Goal: Task Accomplishment & Management: Manage account settings

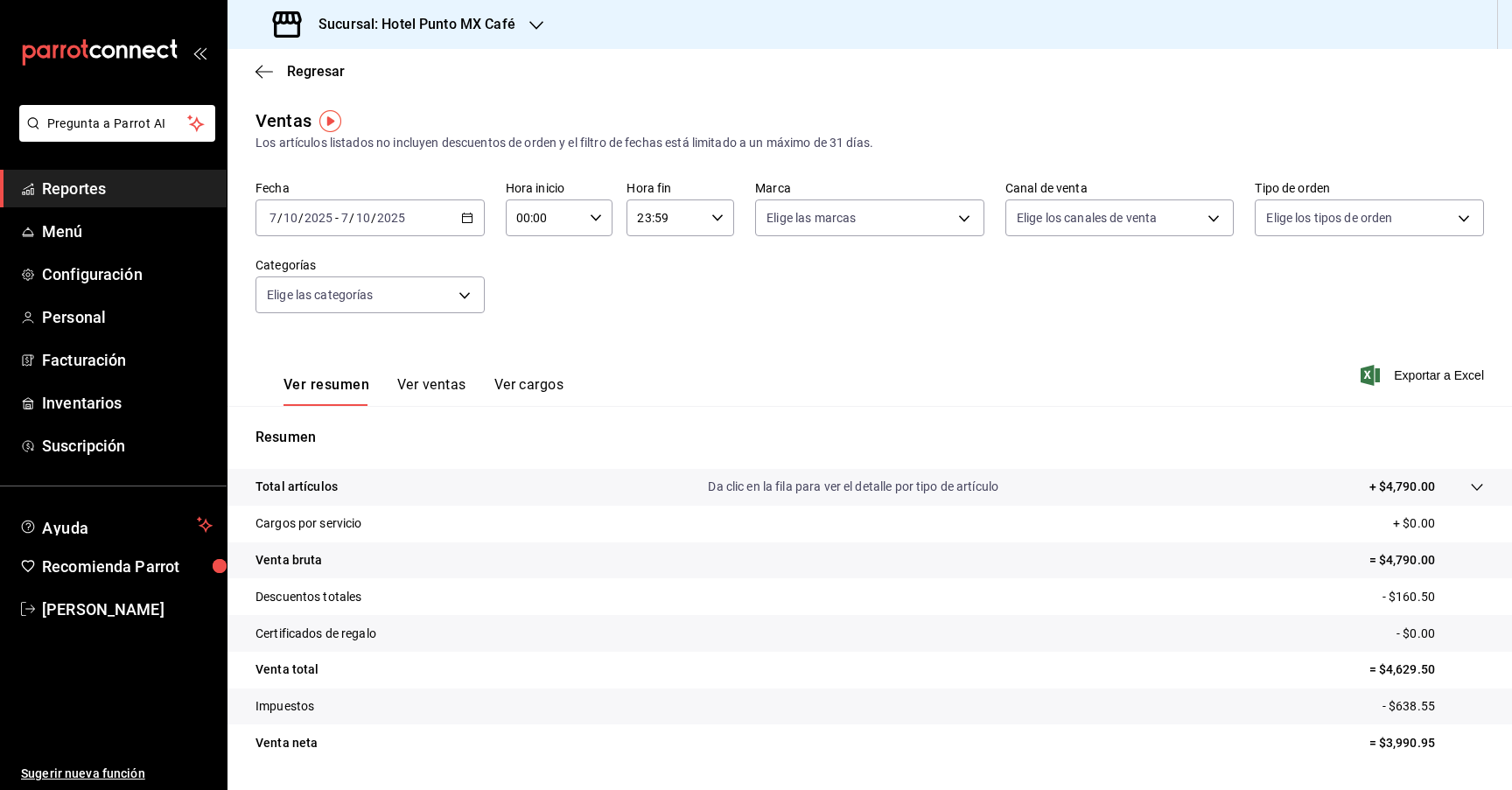
click at [516, 23] on div "Sucursal: Hotel Punto MX Café" at bounding box center [396, 25] width 309 height 49
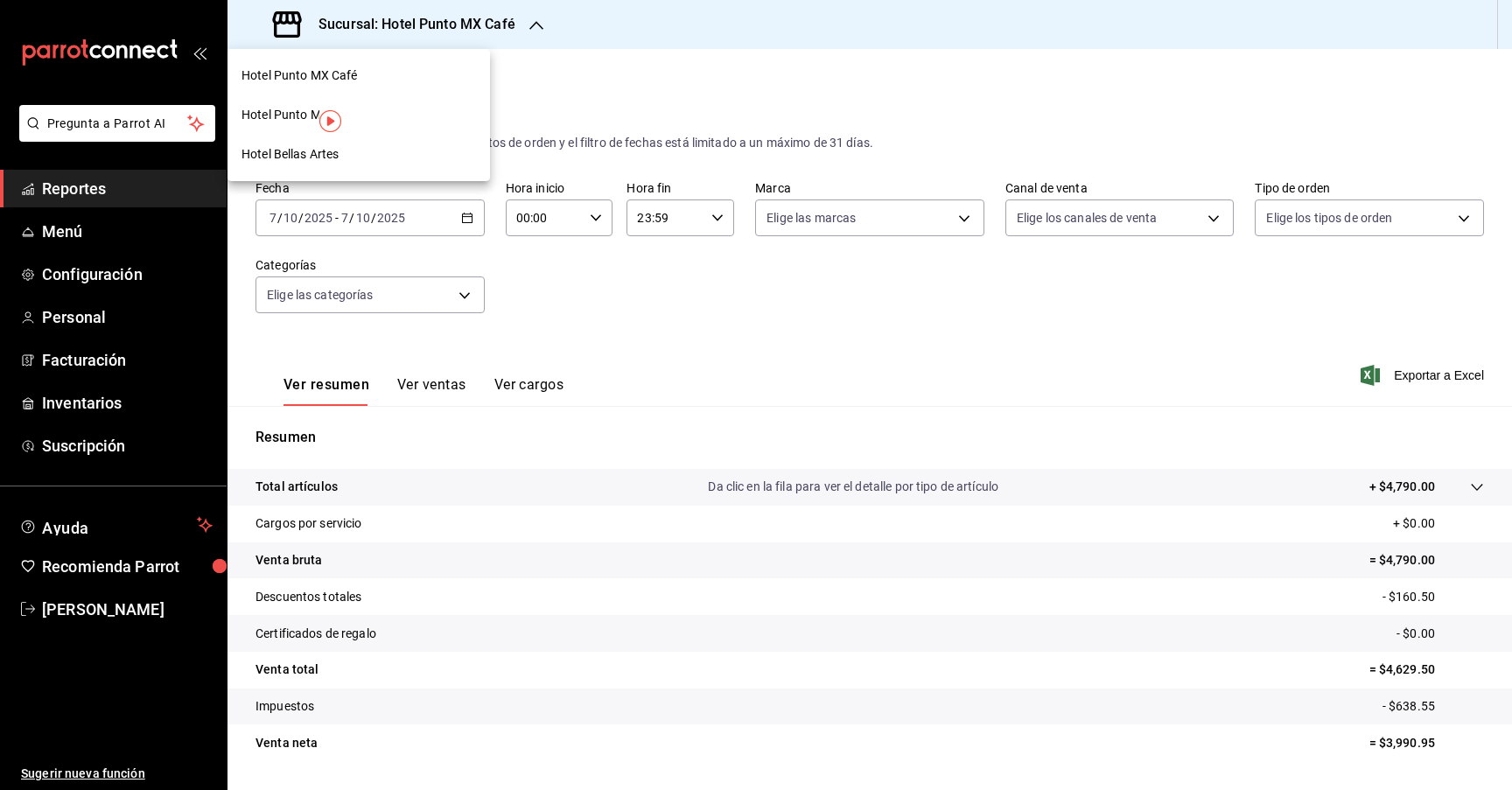
click at [274, 153] on span "Hotel Bellas Artes" at bounding box center [289, 154] width 97 height 18
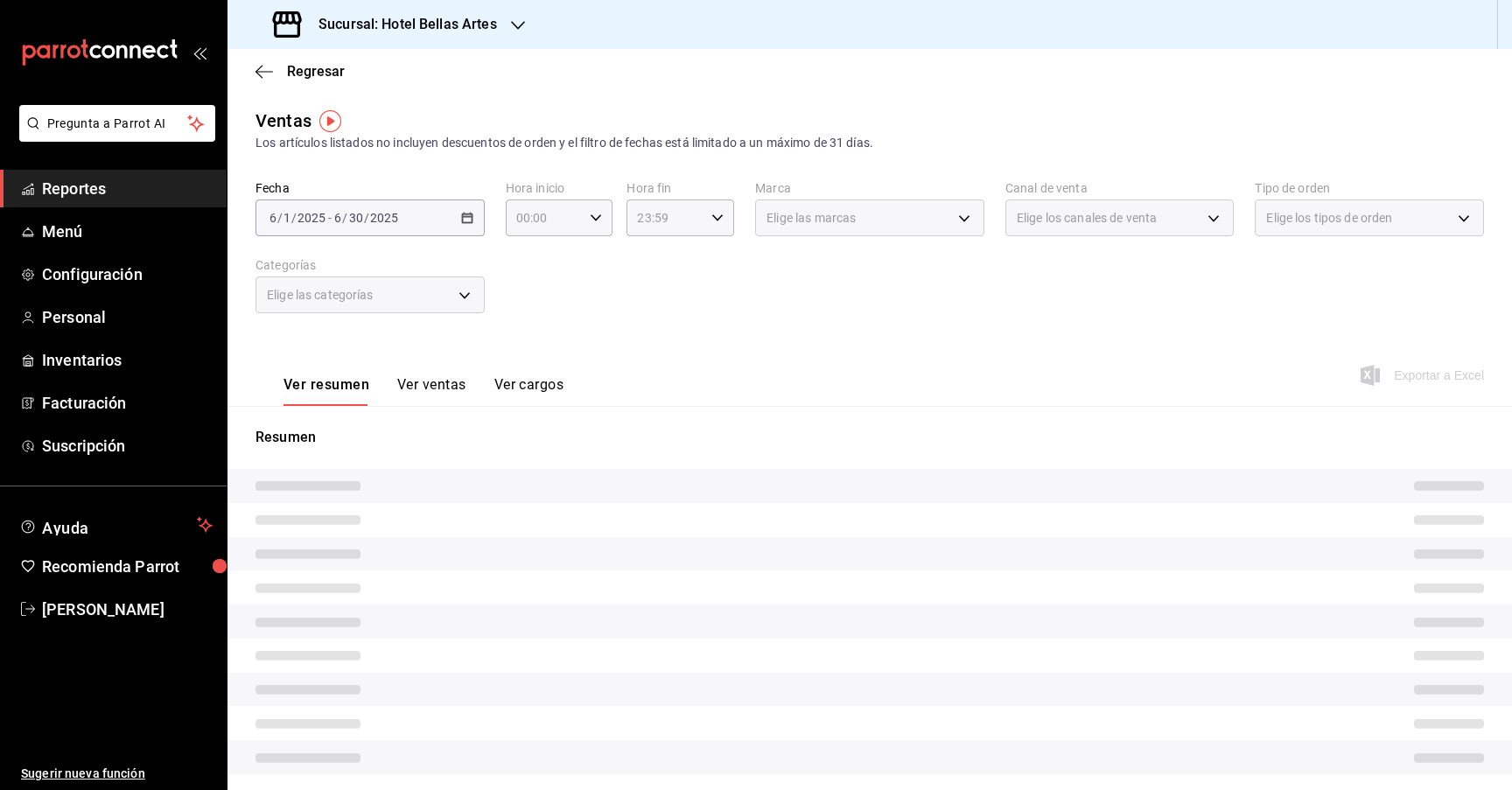
click at [695, 317] on div "Fecha [DATE] [DATE] - [DATE] [DATE] Hora inicio 00:00 Hora inicio Hora fin 23:5…" at bounding box center [869, 258] width 1229 height 154
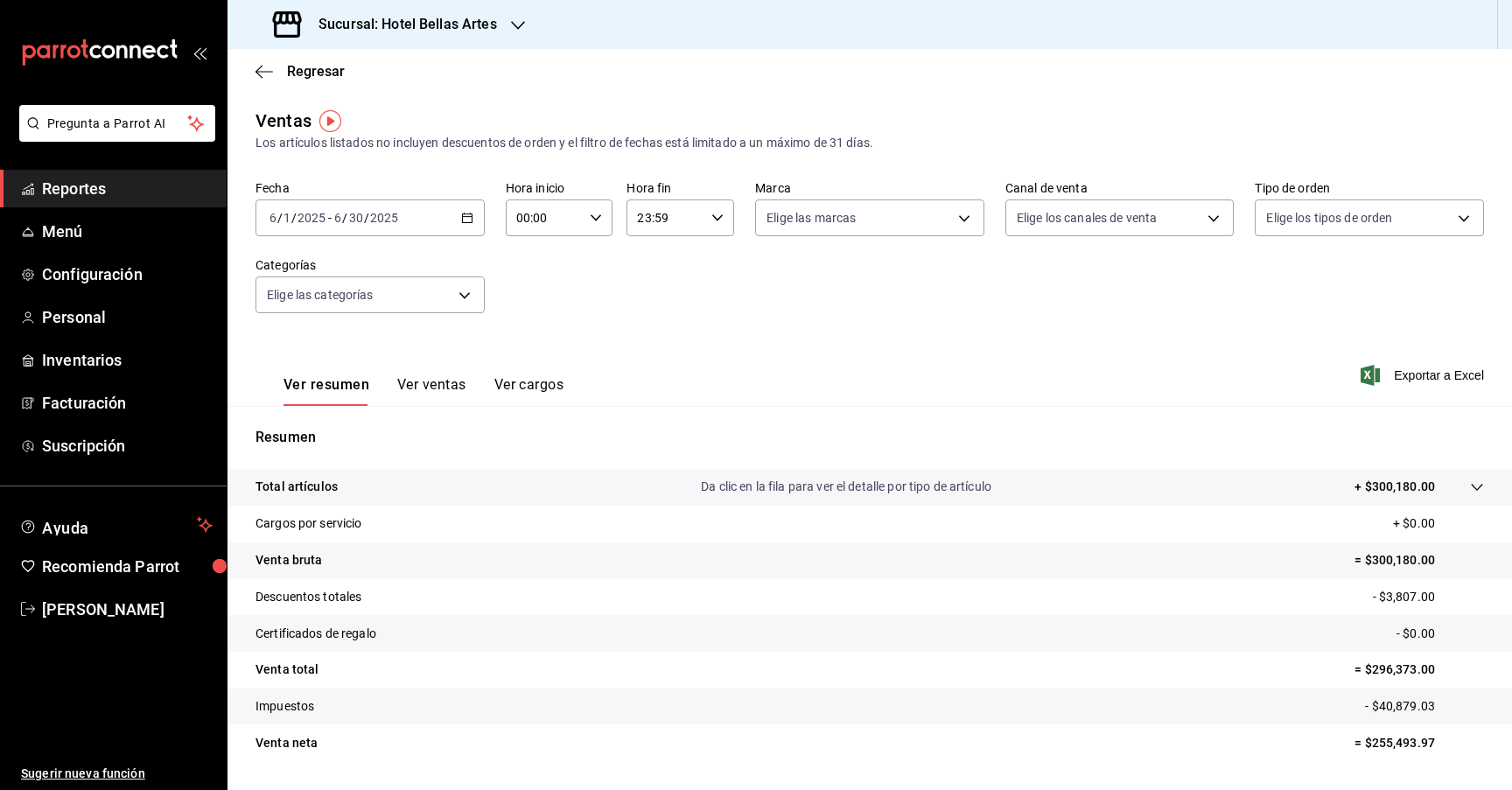
click at [749, 303] on div "Fecha [DATE] [DATE] - [DATE] [DATE] Hora inicio 00:00 Hora inicio Hora fin 23:5…" at bounding box center [869, 258] width 1229 height 154
click at [265, 72] on icon "button" at bounding box center [264, 72] width 18 height 16
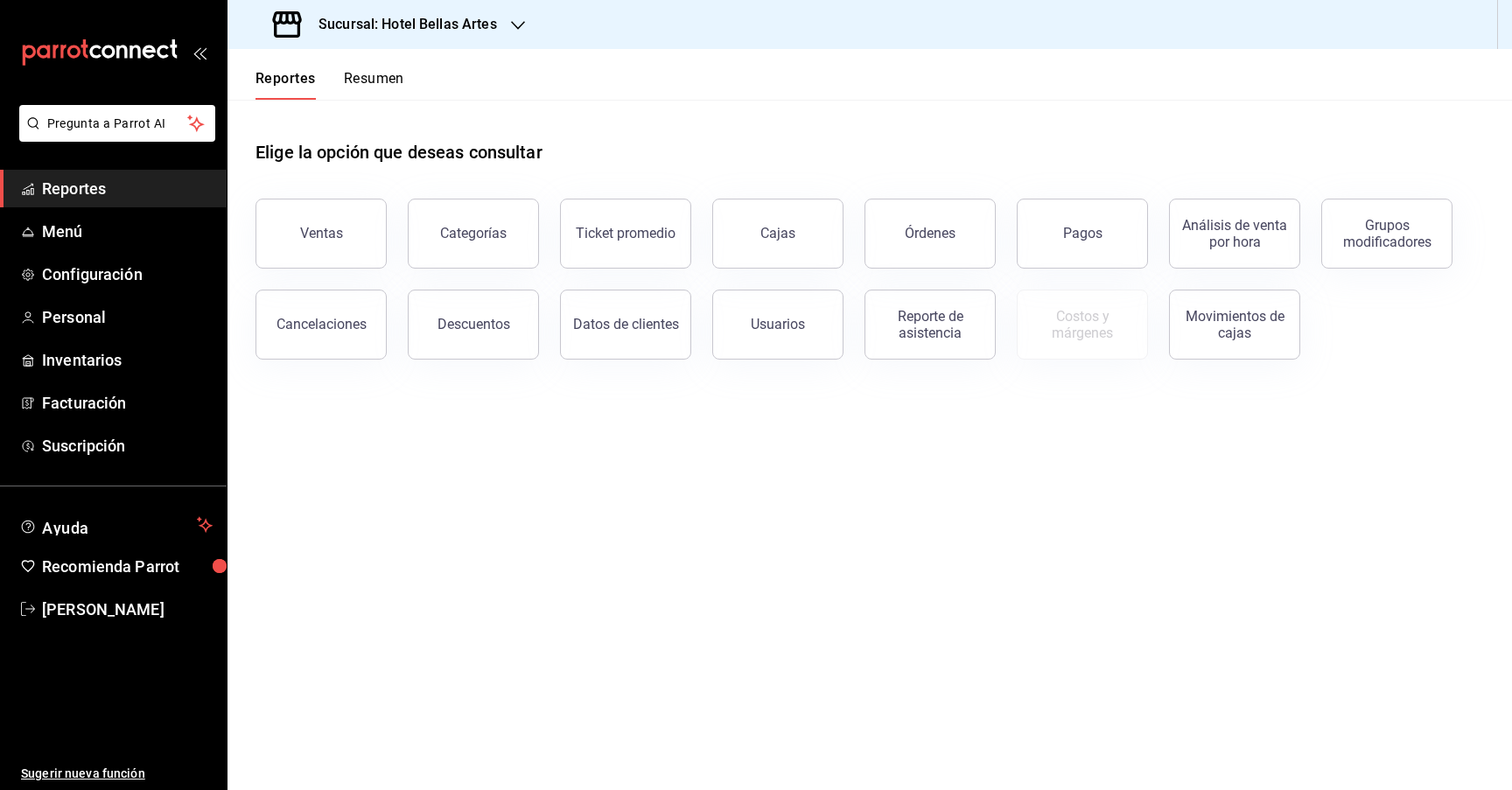
click at [699, 164] on div "Elige la opción que deseas consultar" at bounding box center [869, 139] width 1229 height 78
click at [470, 351] on button "Descuentos" at bounding box center [474, 324] width 132 height 70
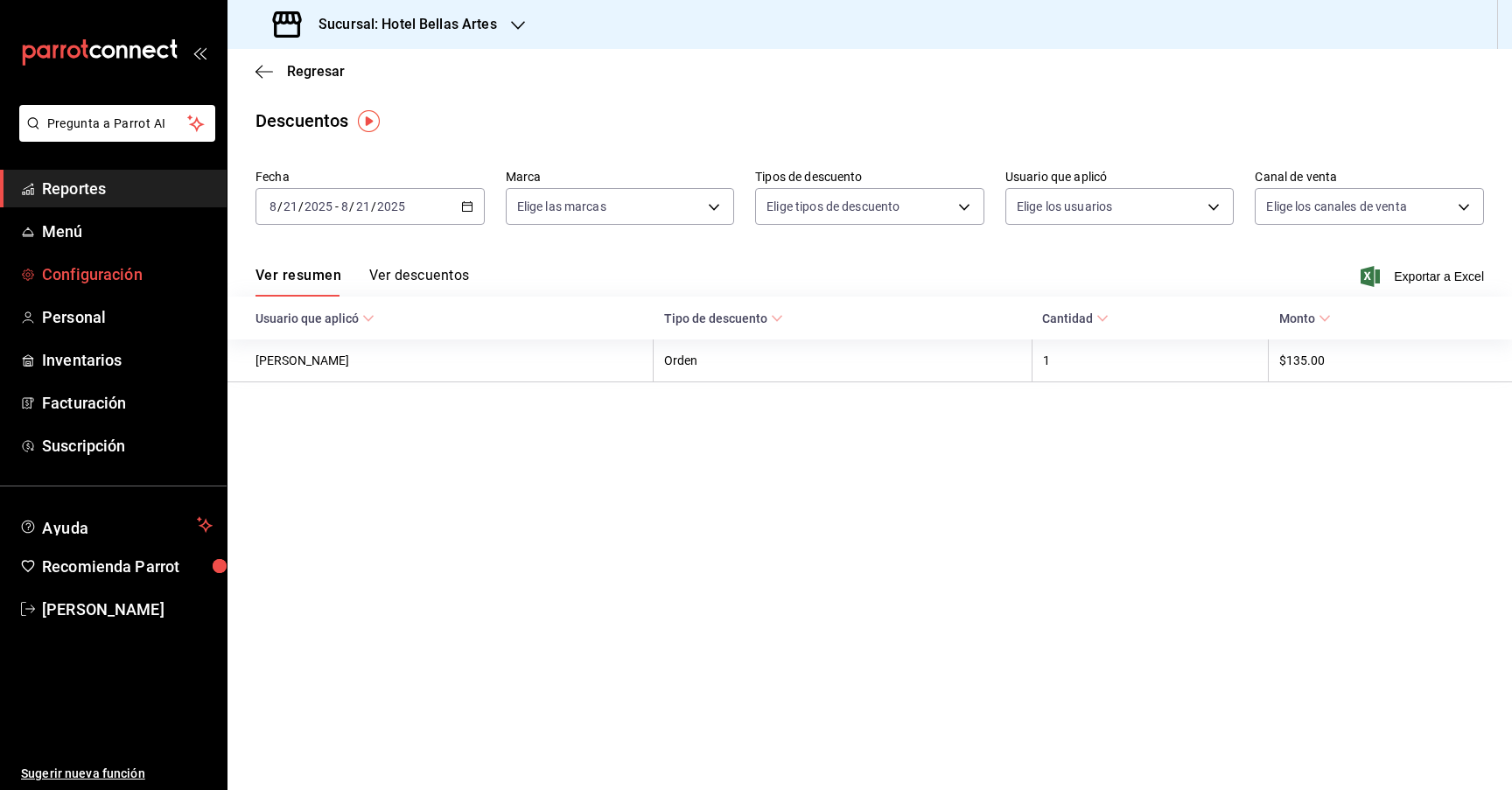
click at [71, 273] on span "Configuración" at bounding box center [127, 274] width 171 height 24
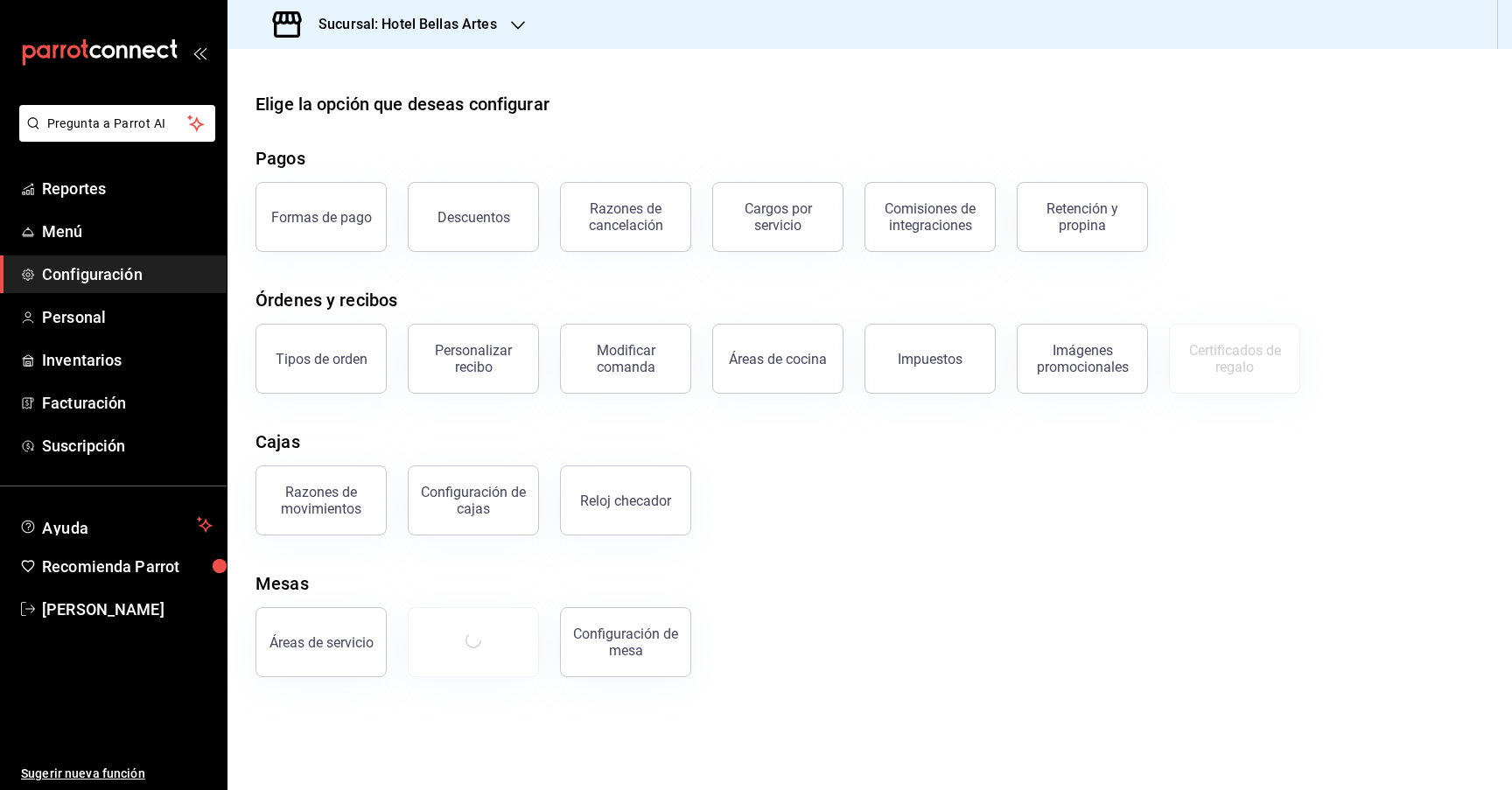
click at [458, 224] on div "Descuentos" at bounding box center [474, 217] width 73 height 17
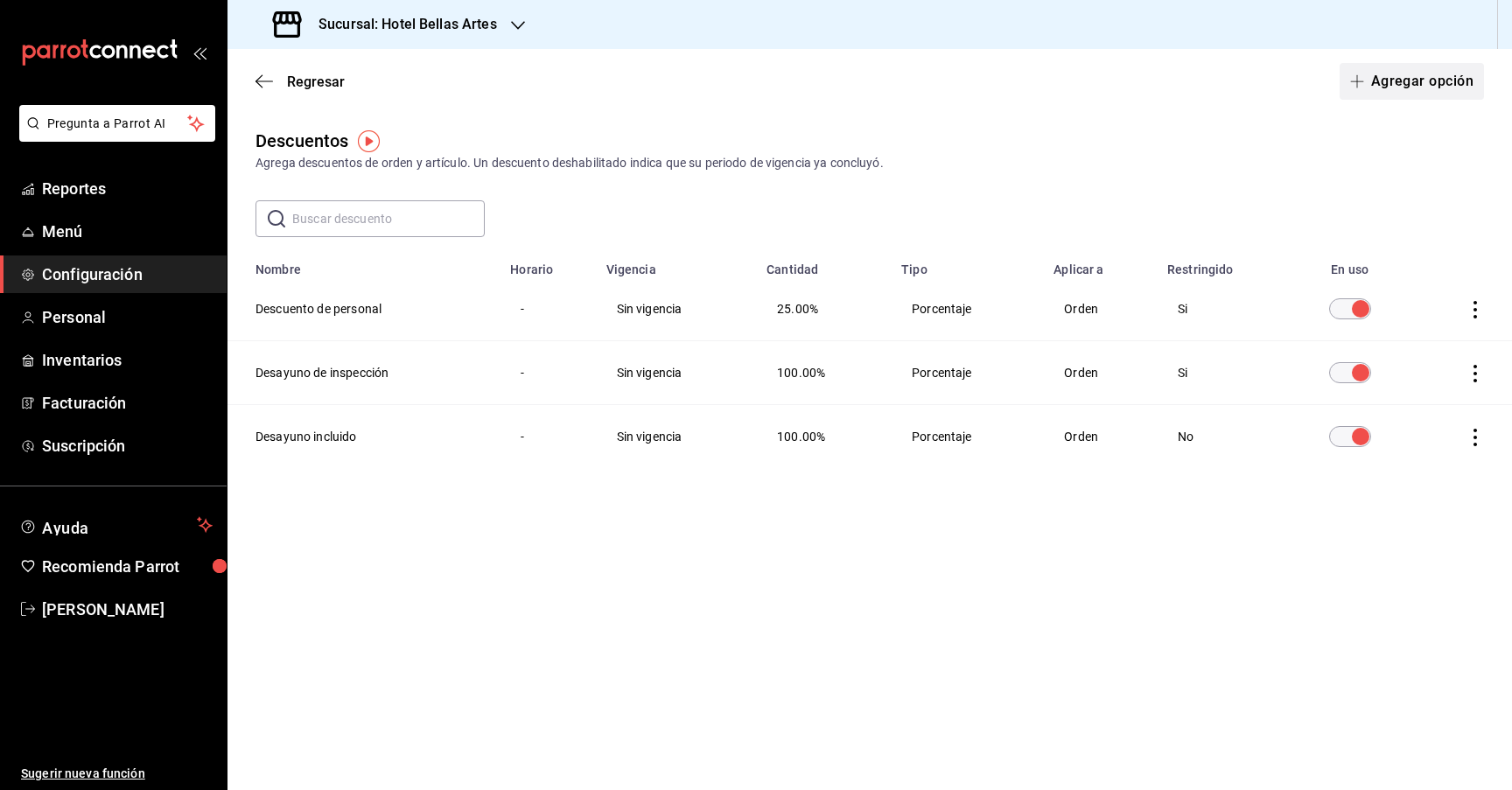
click at [1394, 74] on button "Agregar opción" at bounding box center [1412, 82] width 145 height 37
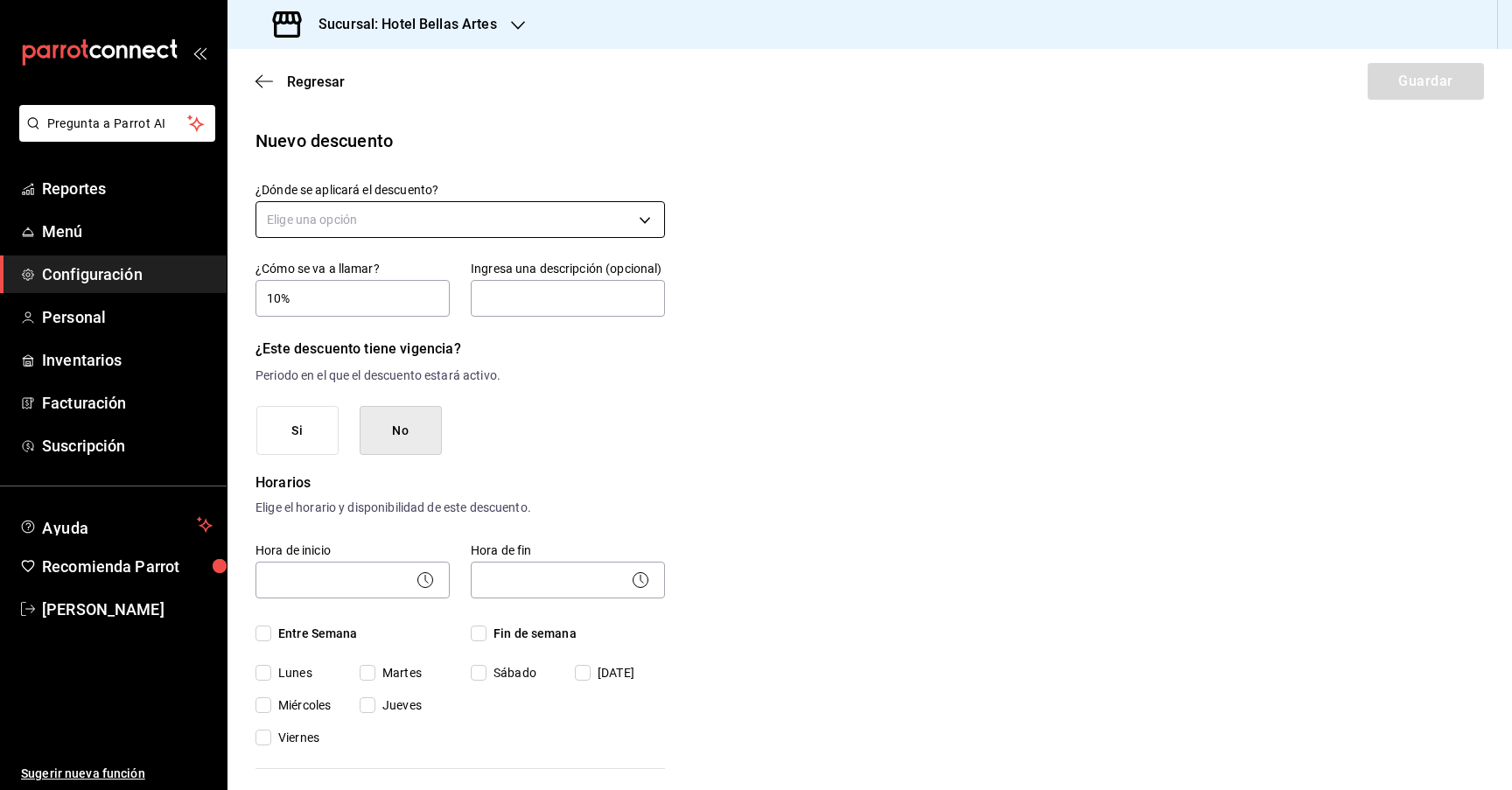
type input "10%"
click at [409, 213] on body "Pregunta a Parrot AI Reportes Menú Configuración Personal Inventarios Facturaci…" at bounding box center [756, 395] width 1512 height 790
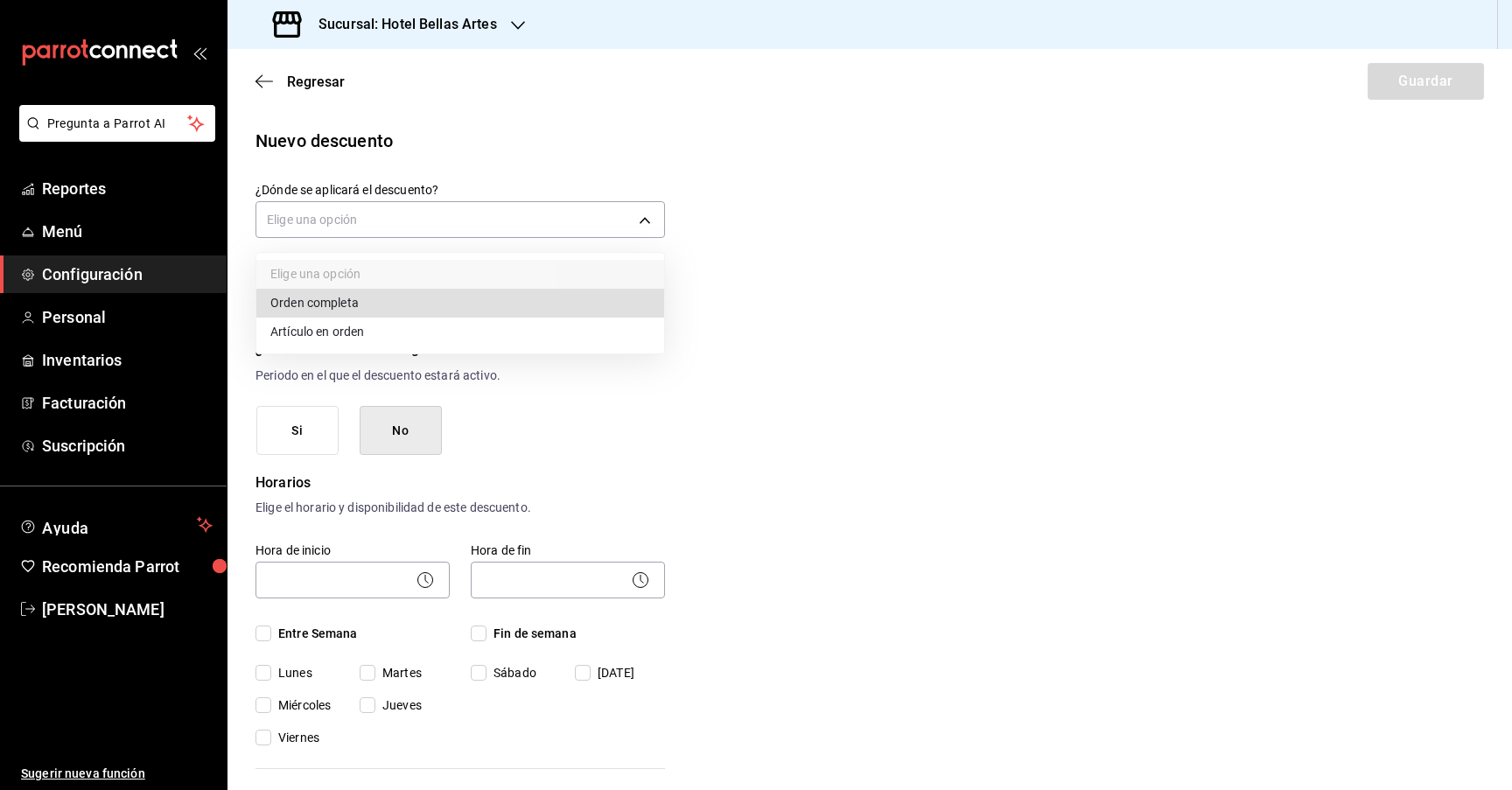
click at [376, 303] on li "Orden completa" at bounding box center [460, 302] width 408 height 29
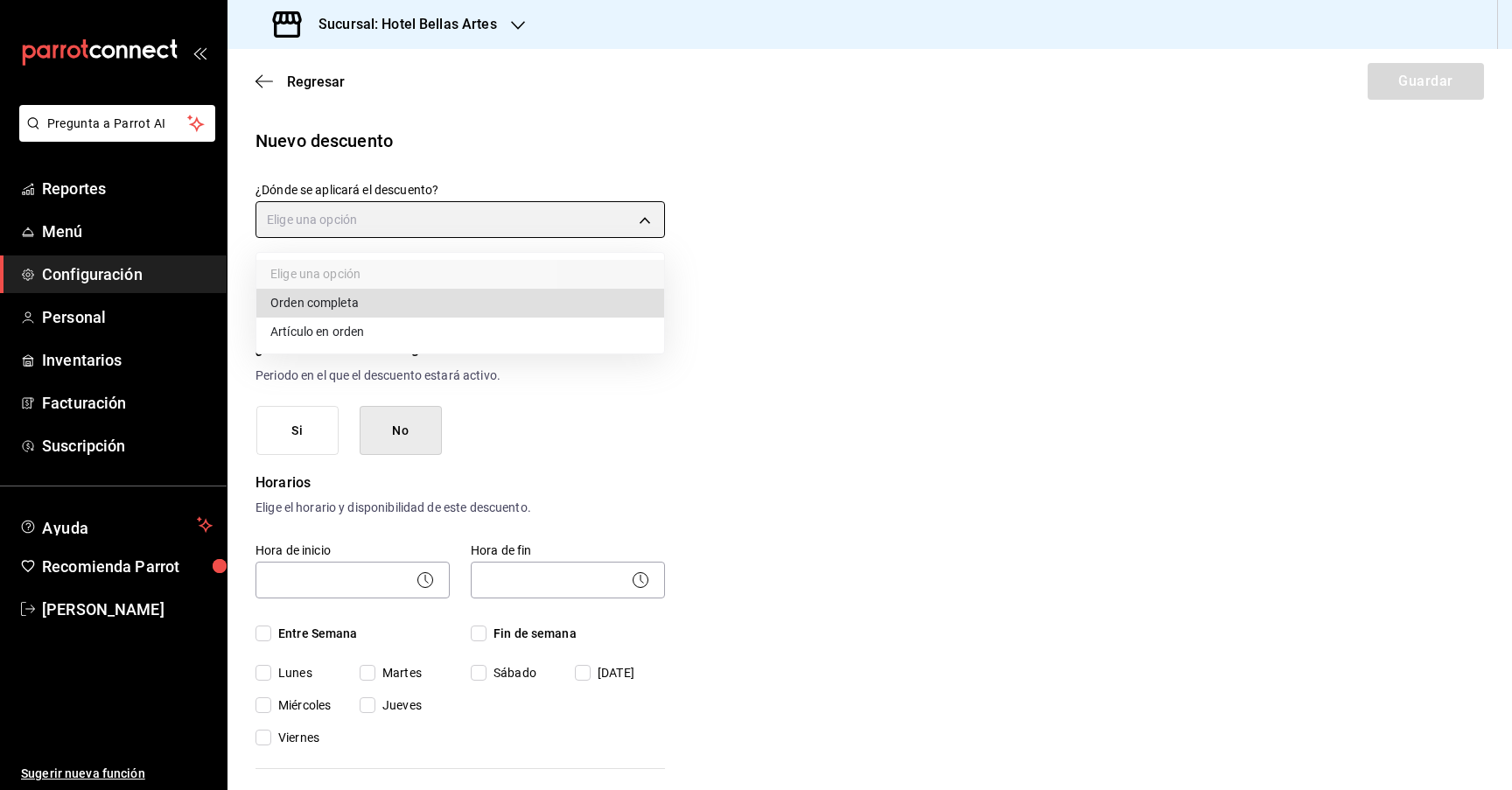
type input "ORDER"
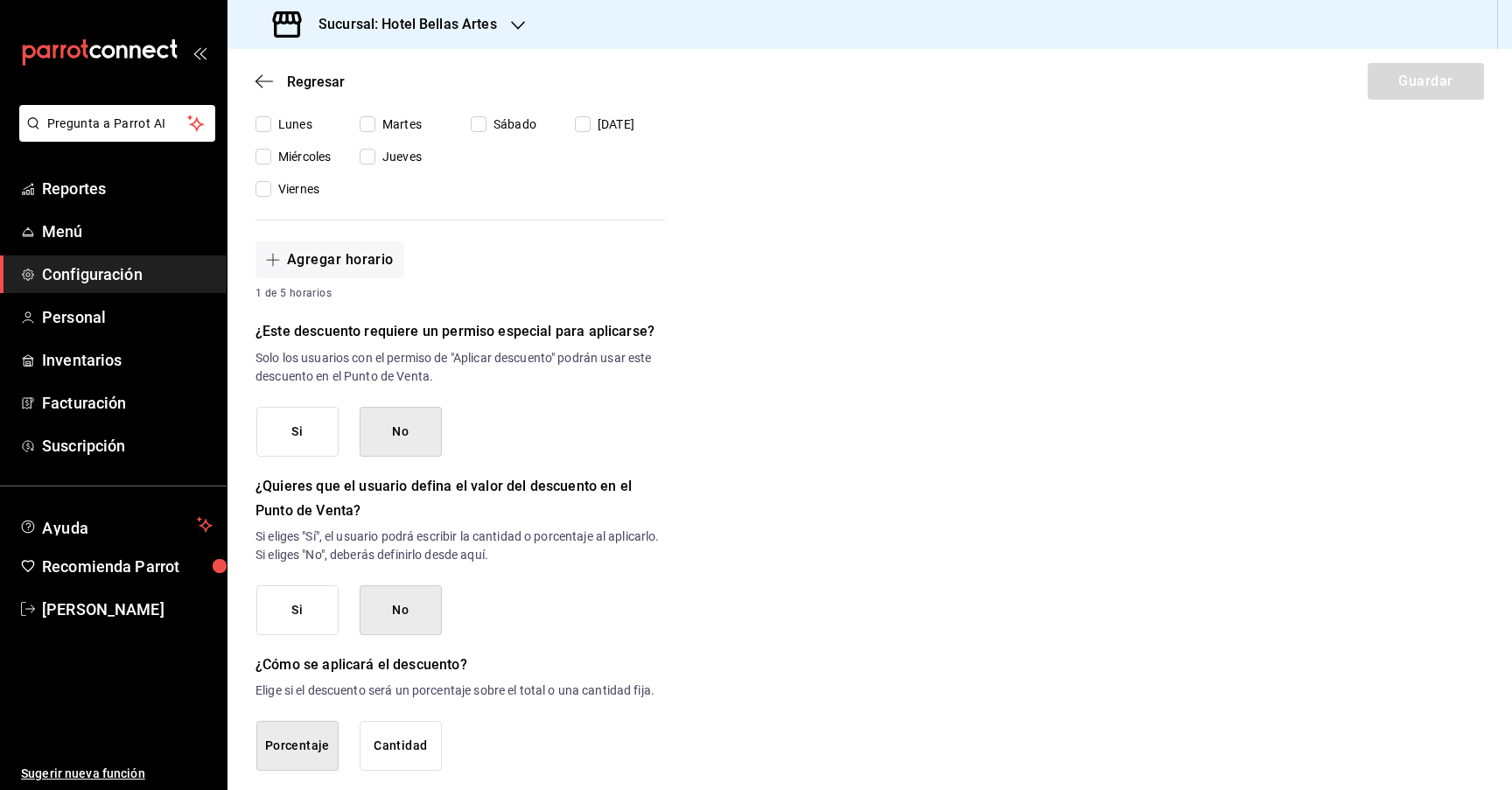
scroll to position [630, 0]
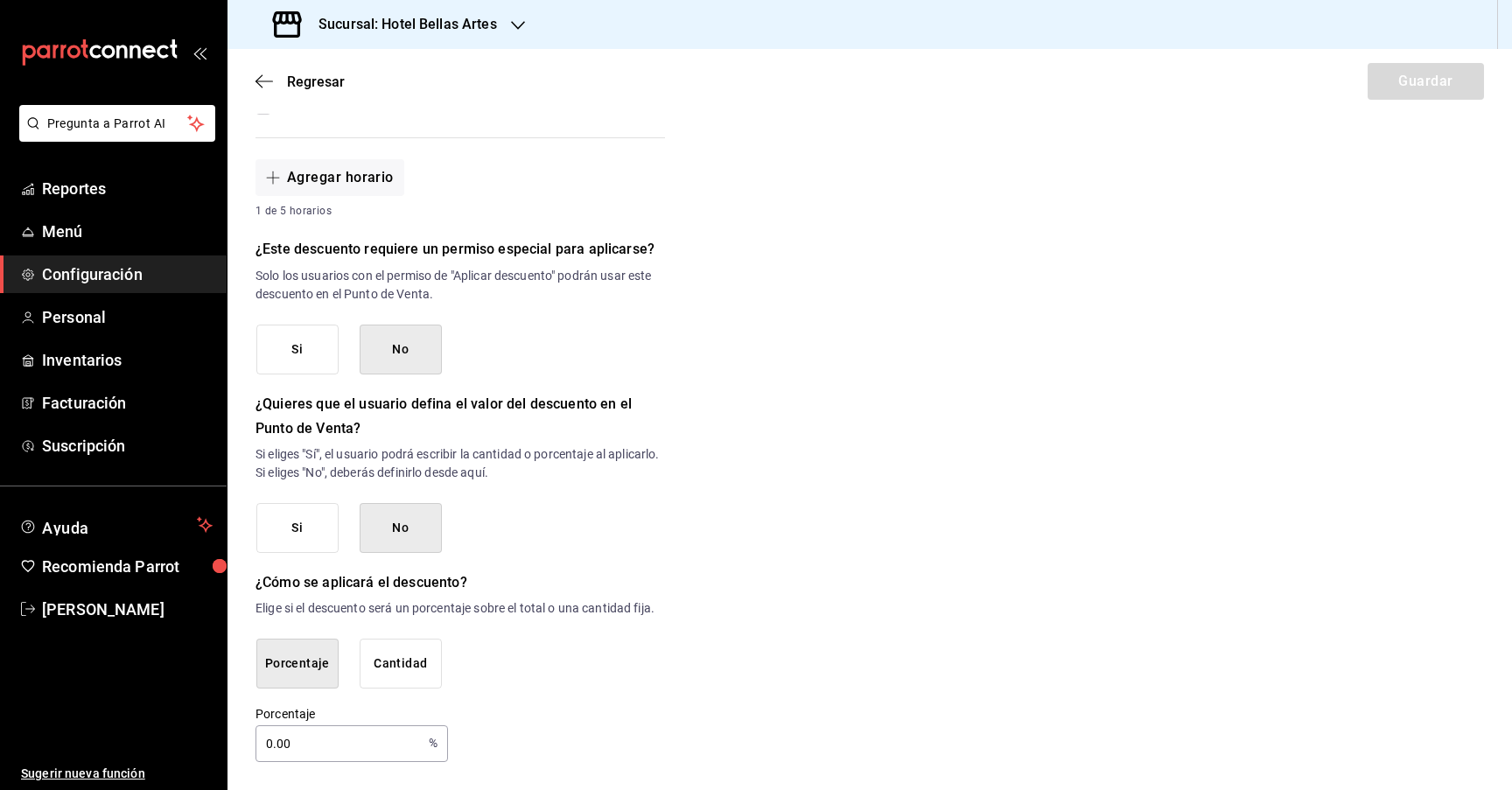
click at [306, 739] on input "0.00" at bounding box center [339, 744] width 167 height 35
drag, startPoint x: 303, startPoint y: 746, endPoint x: 186, endPoint y: 741, distance: 117.1
click at [186, 741] on div "Pregunta a Parrot AI Reportes Menú Configuración Personal Inventarios Facturaci…" at bounding box center [756, 395] width 1512 height 790
type input "10"
click at [777, 494] on div "Nuevo descuento ¿Dónde se aplicará el descuento? Orden completa ORDER ¿Cómo se …" at bounding box center [869, 129] width 1285 height 1265
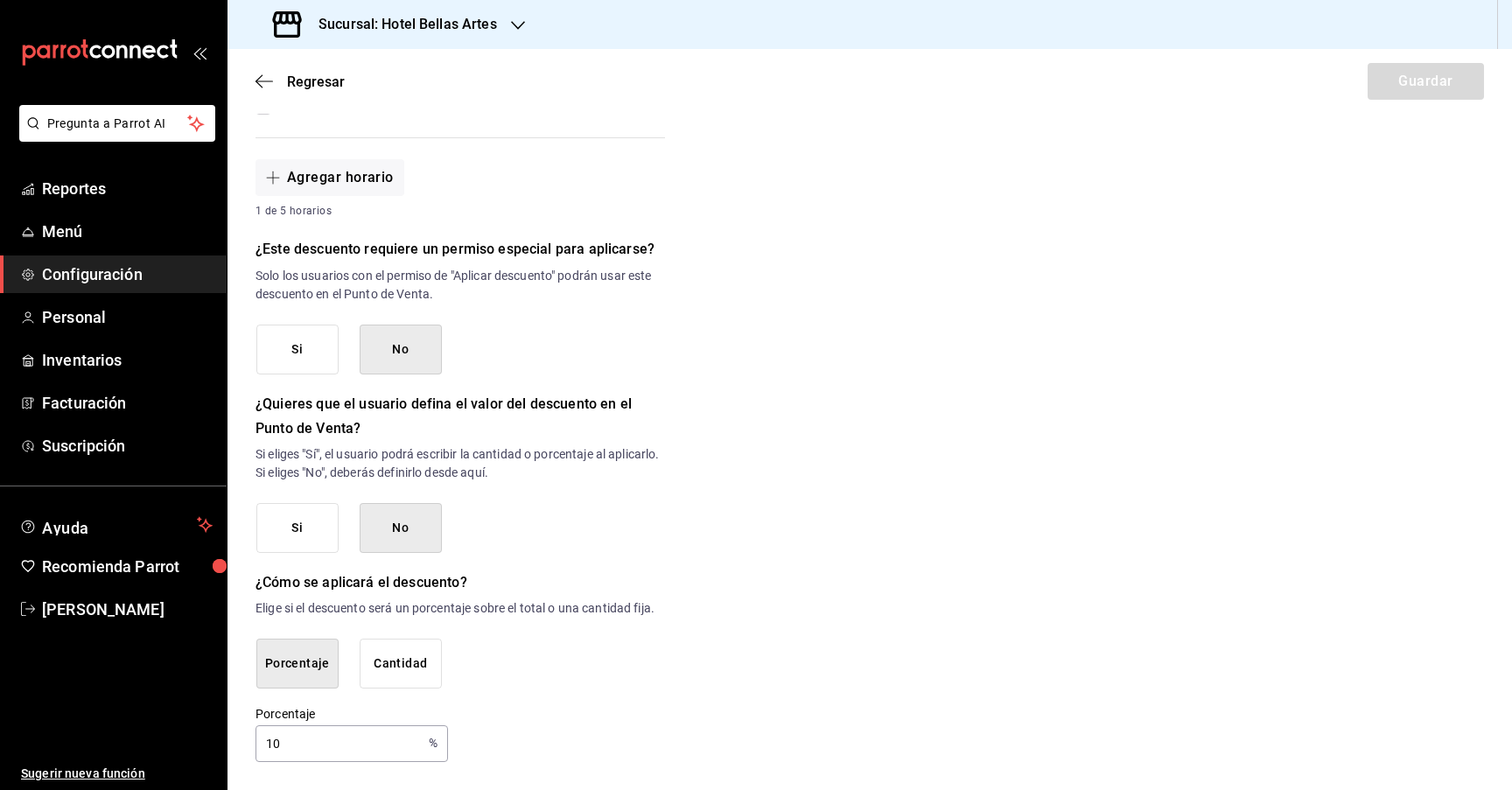
click at [324, 366] on button "Si" at bounding box center [297, 349] width 82 height 50
click at [955, 323] on div "Nuevo descuento ¿Dónde se aplicará el descuento? Orden completa ORDER ¿Cómo se …" at bounding box center [869, 129] width 1285 height 1265
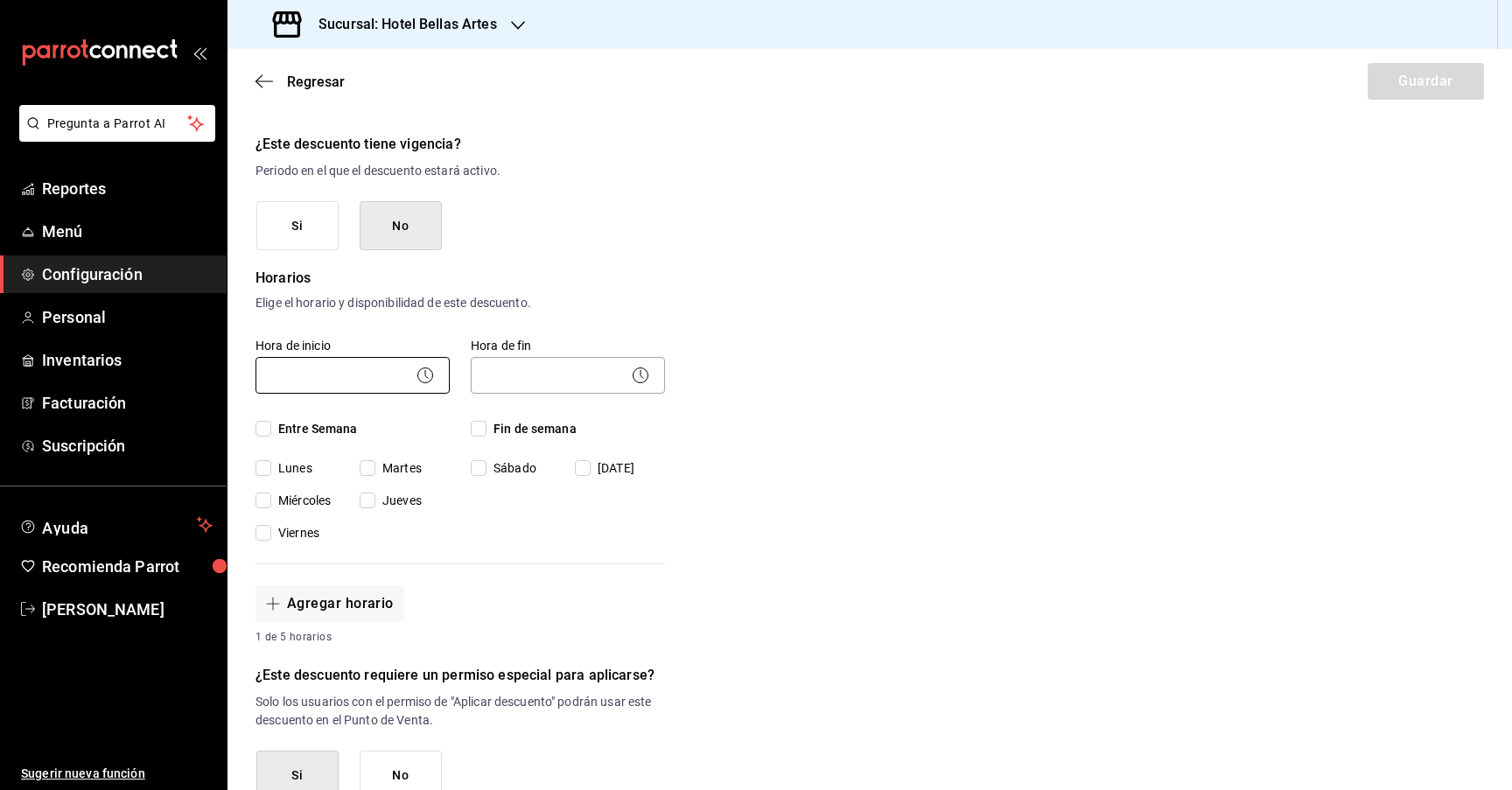
scroll to position [203, 0]
click at [265, 431] on input "Entre Semana" at bounding box center [263, 431] width 16 height 16
checkbox input "true"
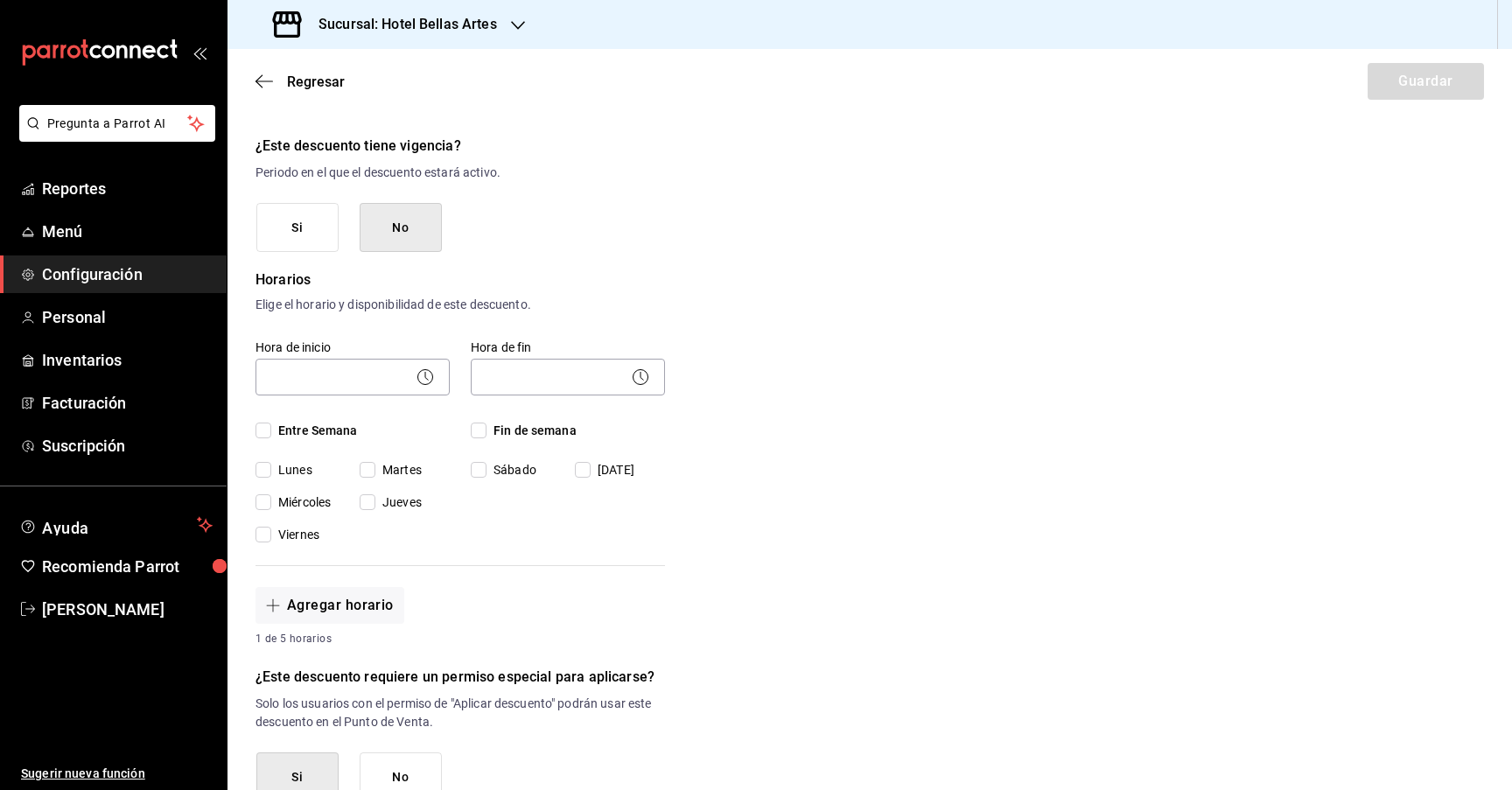
checkbox input "true"
click at [477, 431] on input "Fin de semana" at bounding box center [479, 431] width 16 height 16
checkbox input "true"
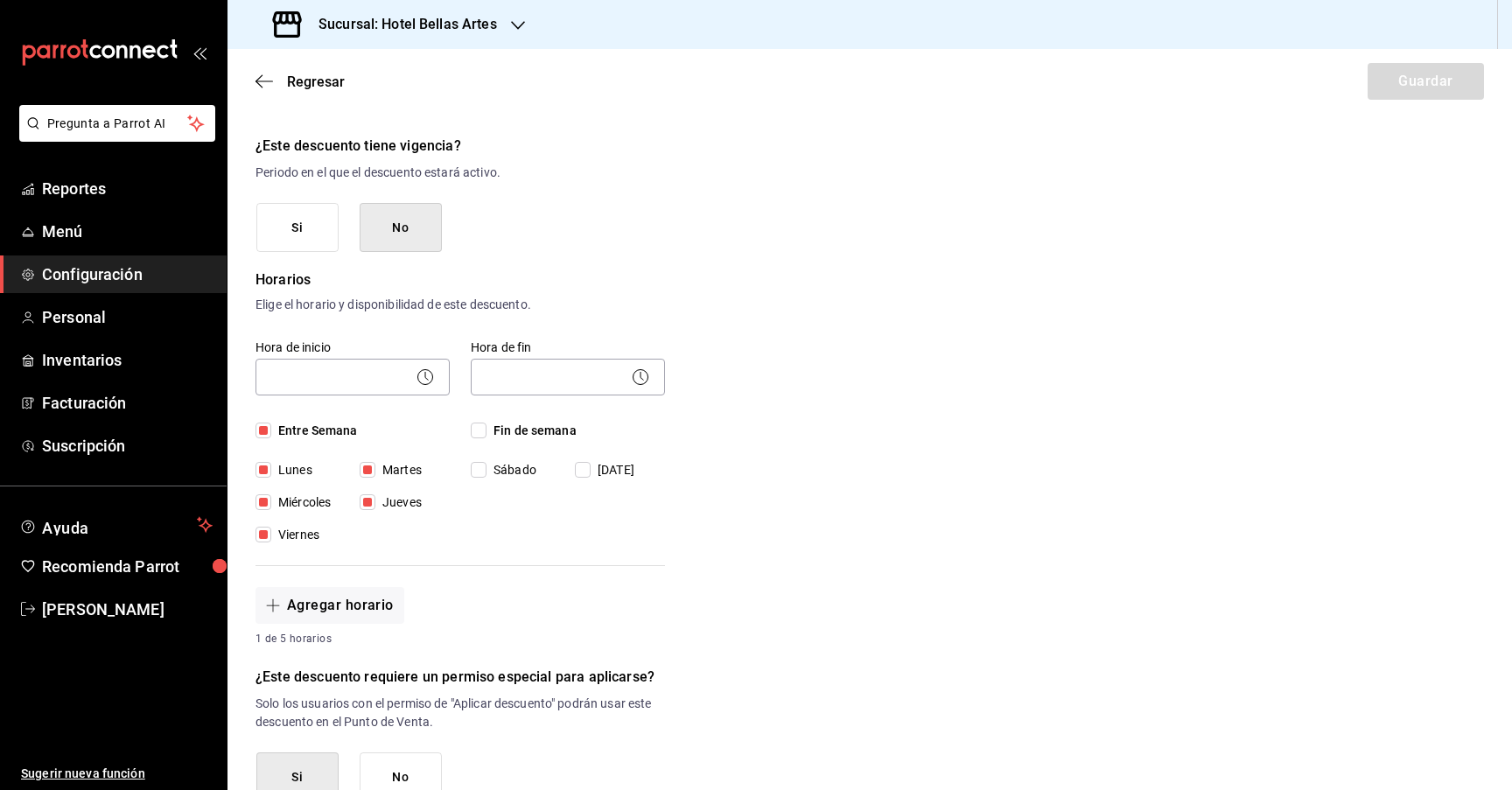
checkbox input "true"
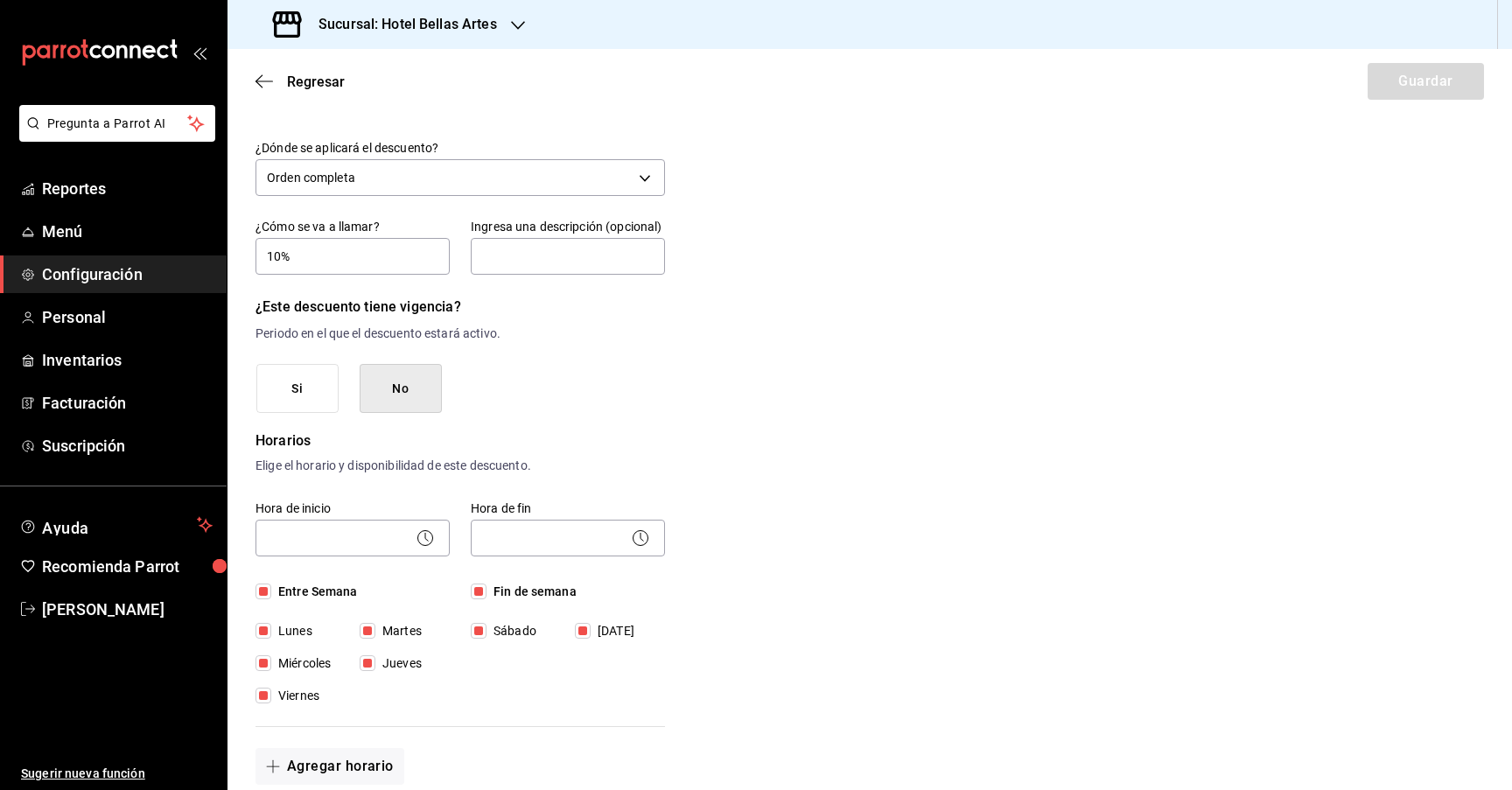
scroll to position [0, 0]
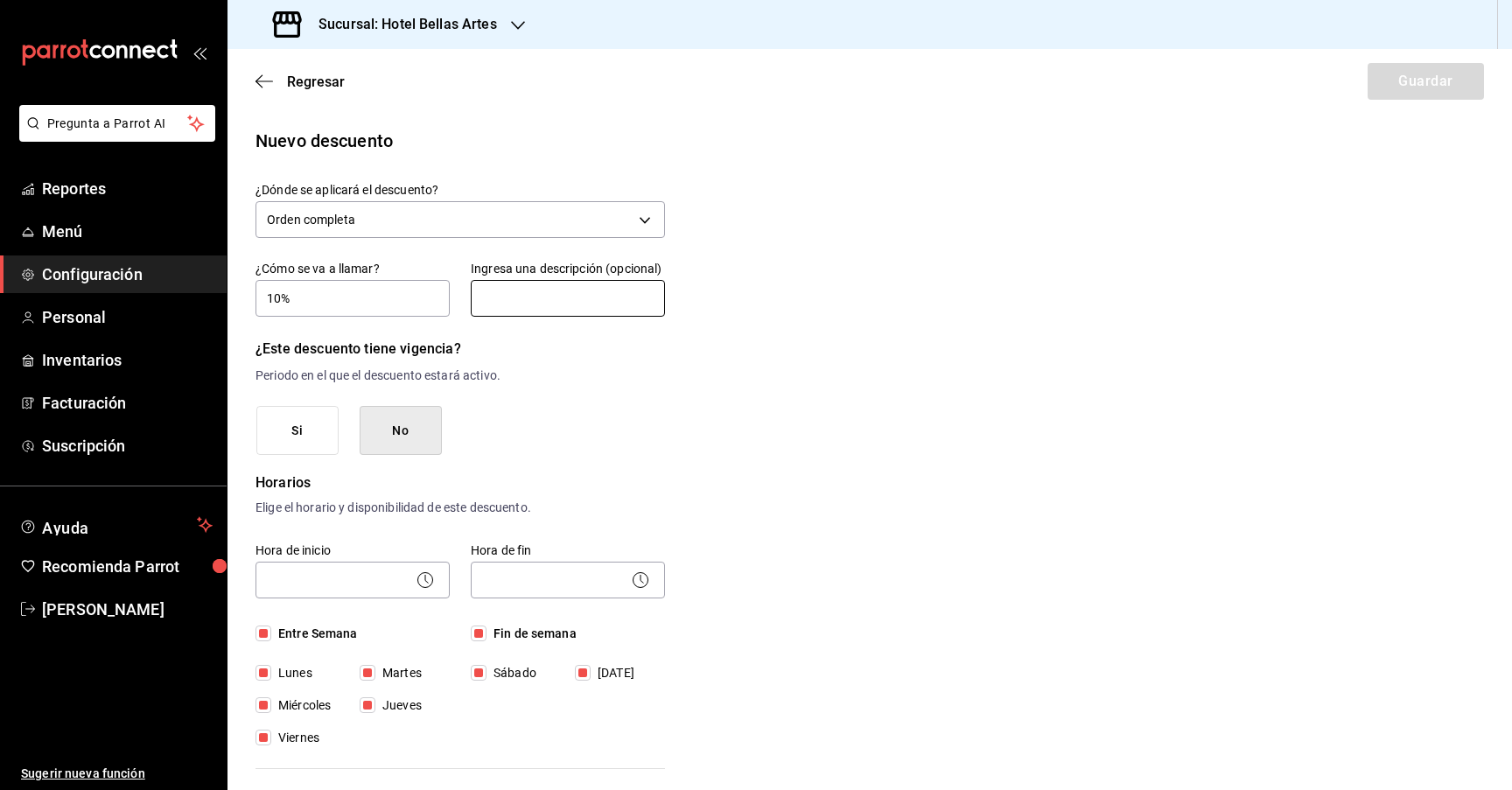
click at [536, 307] on input "text" at bounding box center [568, 298] width 195 height 37
click at [396, 298] on input "10%" at bounding box center [353, 298] width 195 height 37
click at [1038, 288] on div "Nuevo descuento ¿Dónde se aplicará el descuento? Orden completa ORDER ¿Cómo se …" at bounding box center [869, 760] width 1285 height 1265
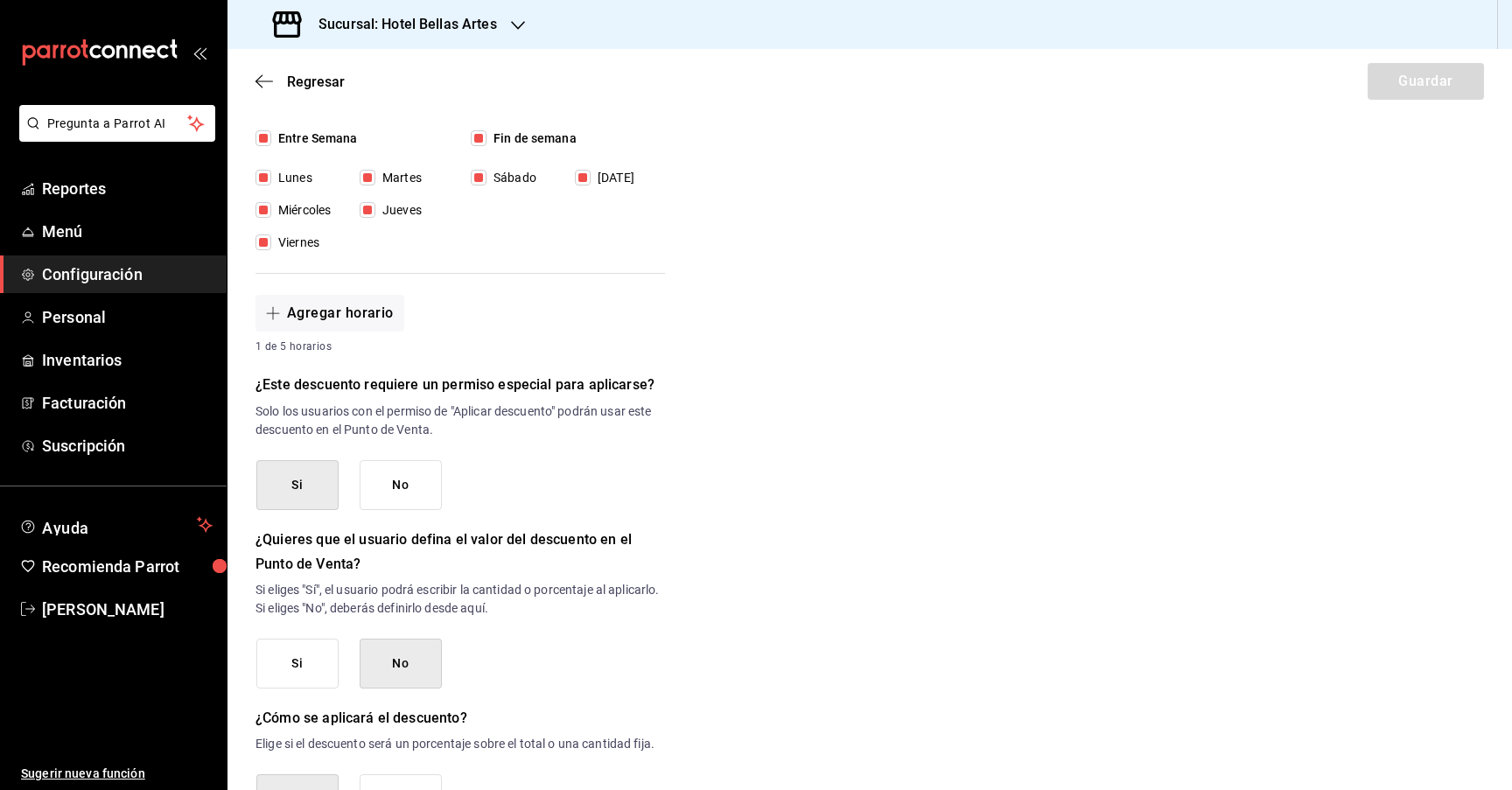
scroll to position [496, 0]
click at [378, 467] on button "No" at bounding box center [401, 484] width 82 height 50
click at [275, 474] on button "Si" at bounding box center [297, 484] width 82 height 50
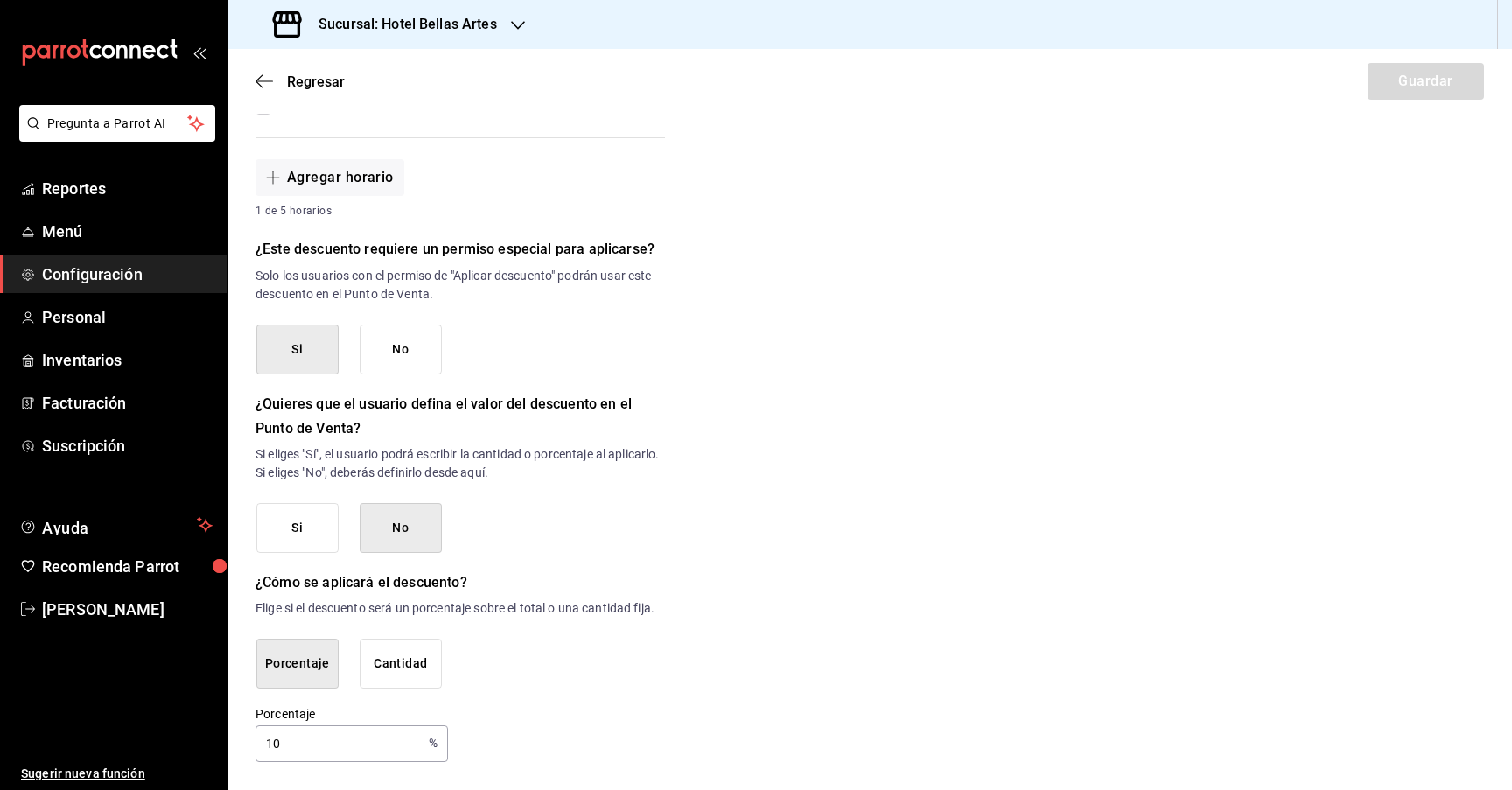
click at [387, 675] on button "Cantidad" at bounding box center [401, 663] width 82 height 50
click at [329, 674] on button "Porcentaje" at bounding box center [297, 663] width 82 height 50
drag, startPoint x: 320, startPoint y: 731, endPoint x: 233, endPoint y: 732, distance: 87.0
click at [233, 732] on div "Nuevo descuento ¿Dónde se aplicará el descuento? Orden completa ORDER ¿Cómo se …" at bounding box center [869, 129] width 1285 height 1265
click at [312, 751] on input "0.00" at bounding box center [339, 744] width 167 height 35
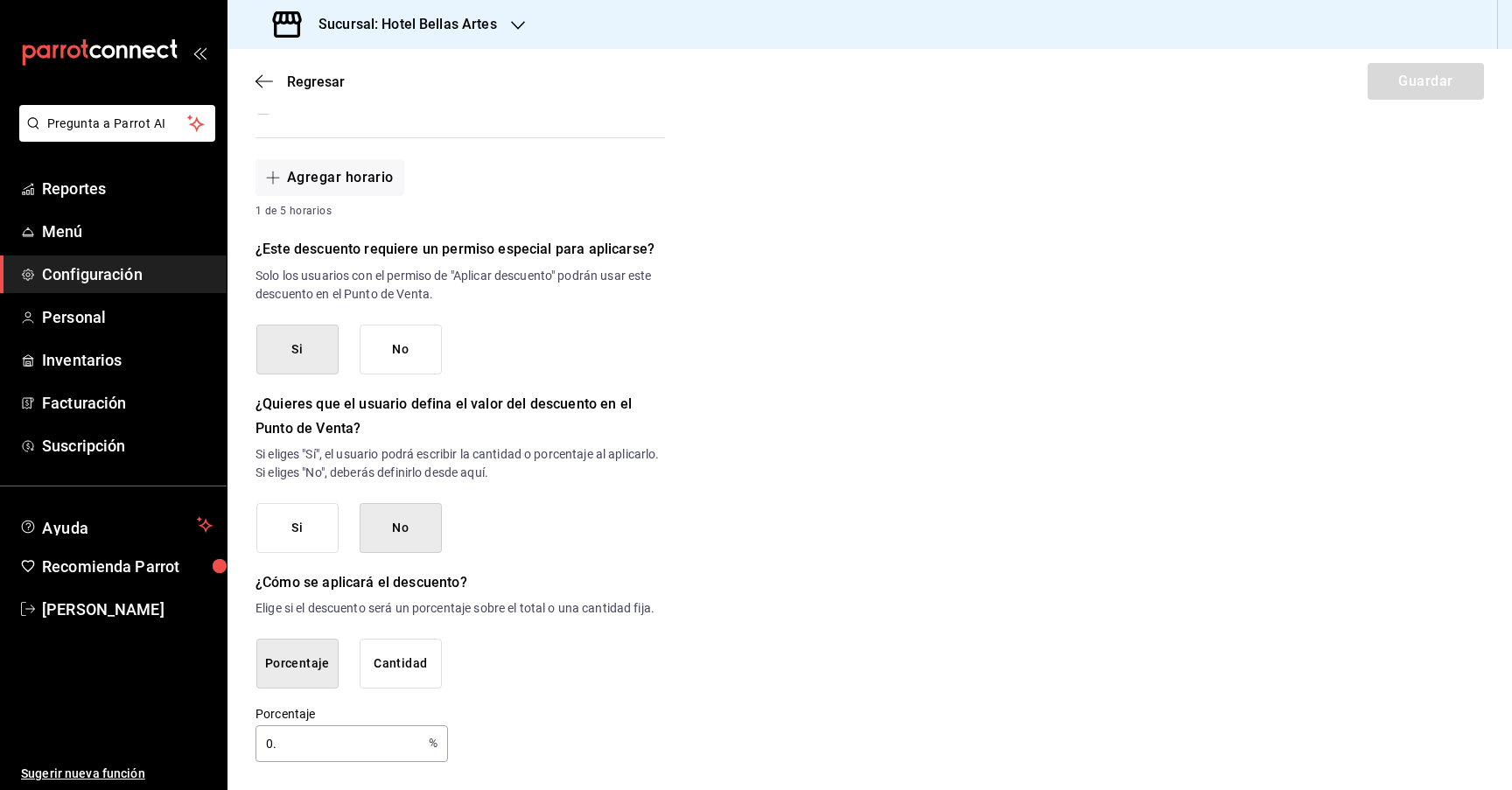
type input "0"
type input "10"
click at [534, 701] on div "¿Dónde se aplicará el descuento? Orden completa ORDER ¿Cómo se va a llamar? 10%…" at bounding box center [460, 156] width 410 height 1211
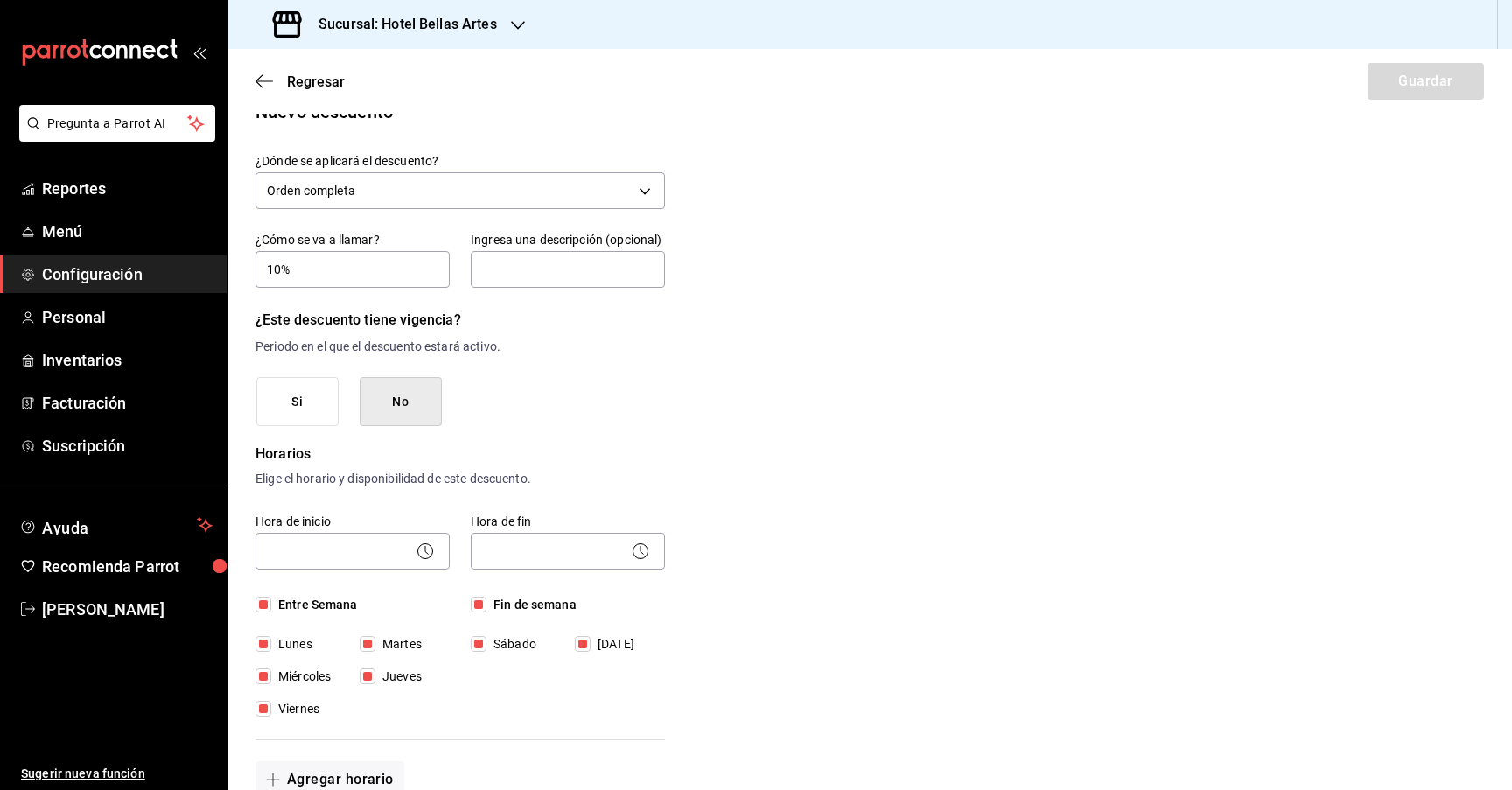
scroll to position [27, 0]
click at [388, 554] on body "Pregunta a Parrot AI Reportes Menú Configuración Personal Inventarios Facturaci…" at bounding box center [756, 395] width 1512 height 790
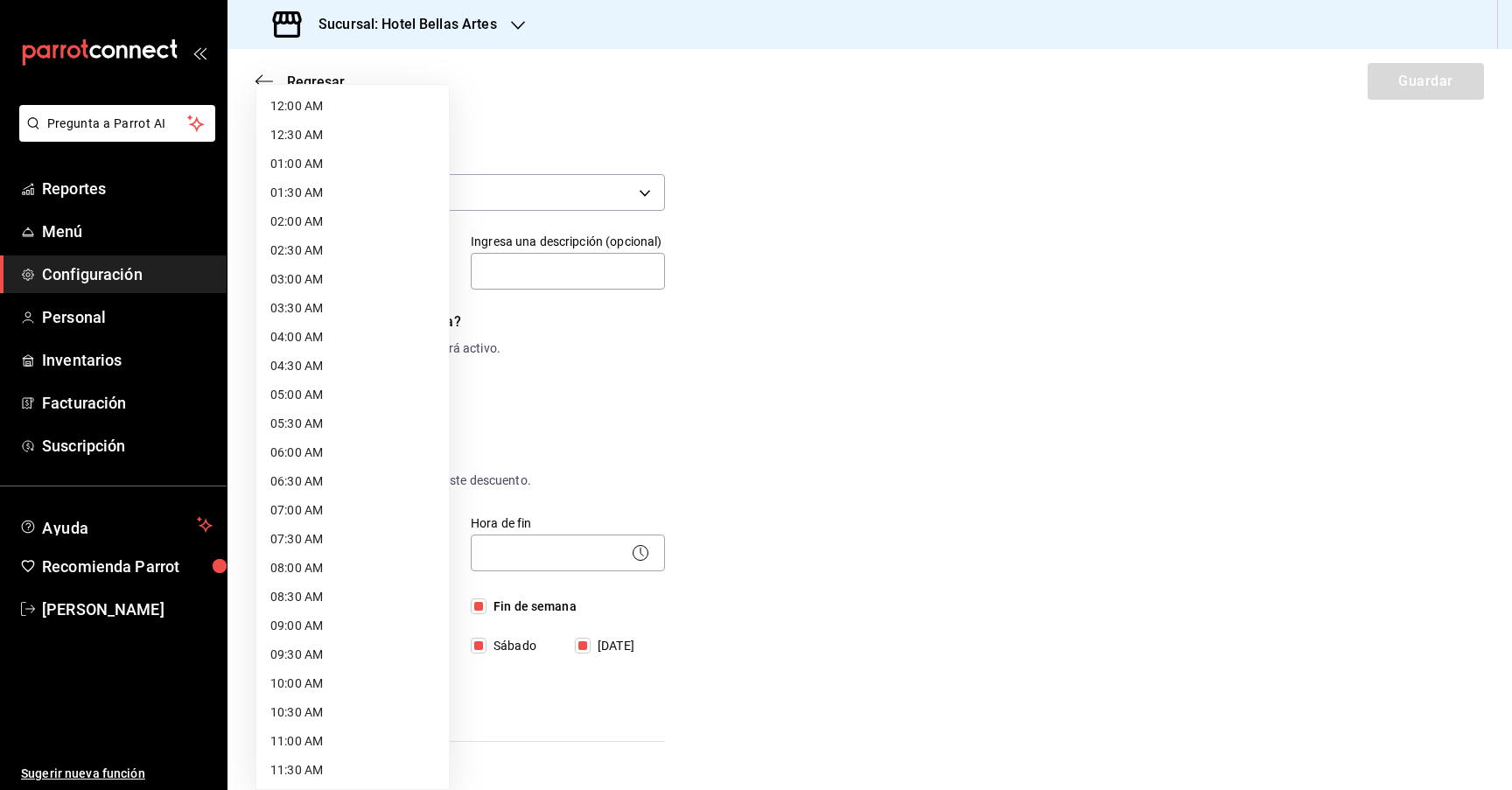
click at [315, 108] on li "12:00 AM" at bounding box center [353, 106] width 193 height 29
type input "00:00"
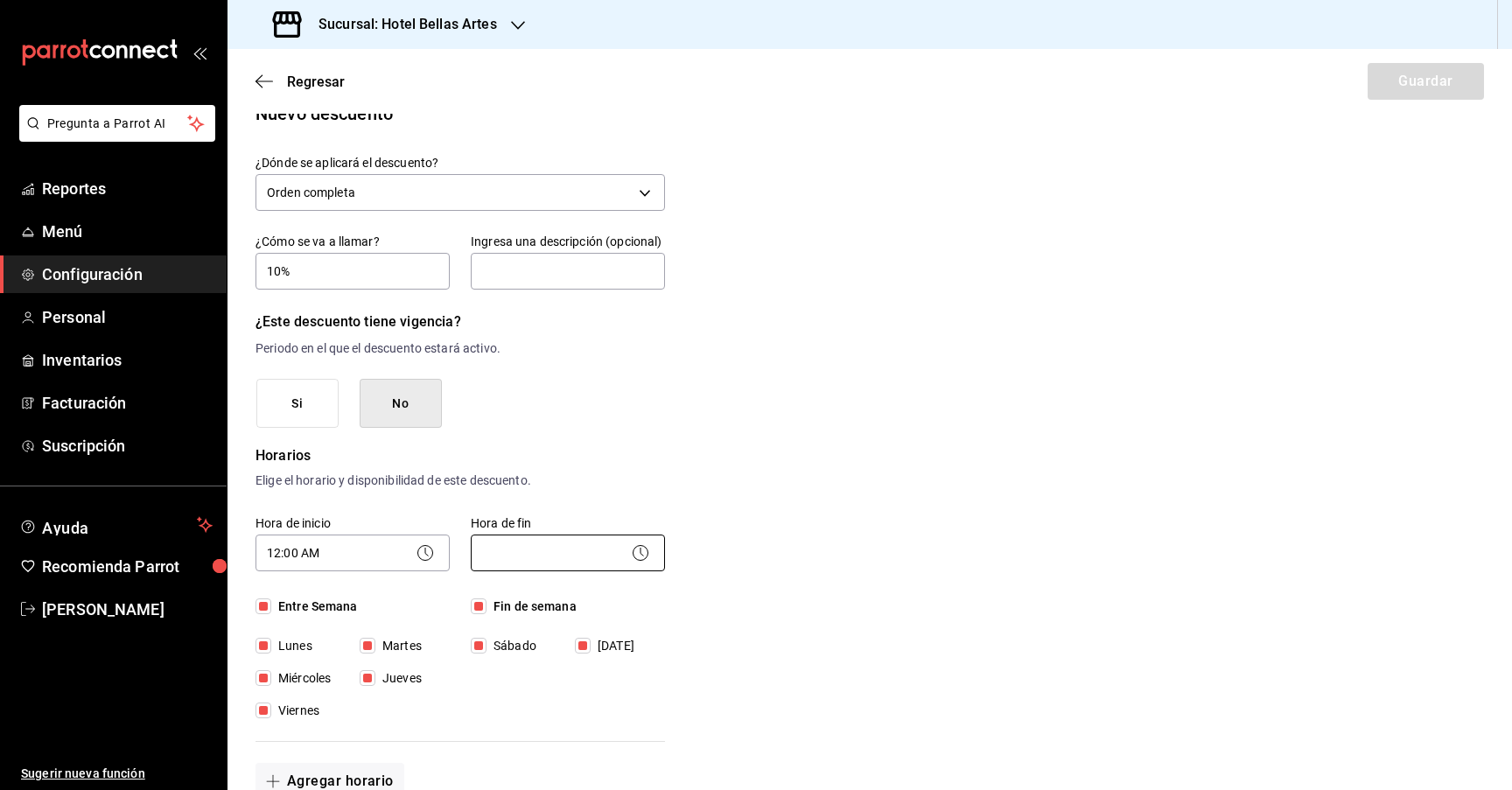
click at [520, 550] on body "Pregunta a Parrot AI Reportes Menú Configuración Personal Inventarios Facturaci…" at bounding box center [756, 395] width 1512 height 790
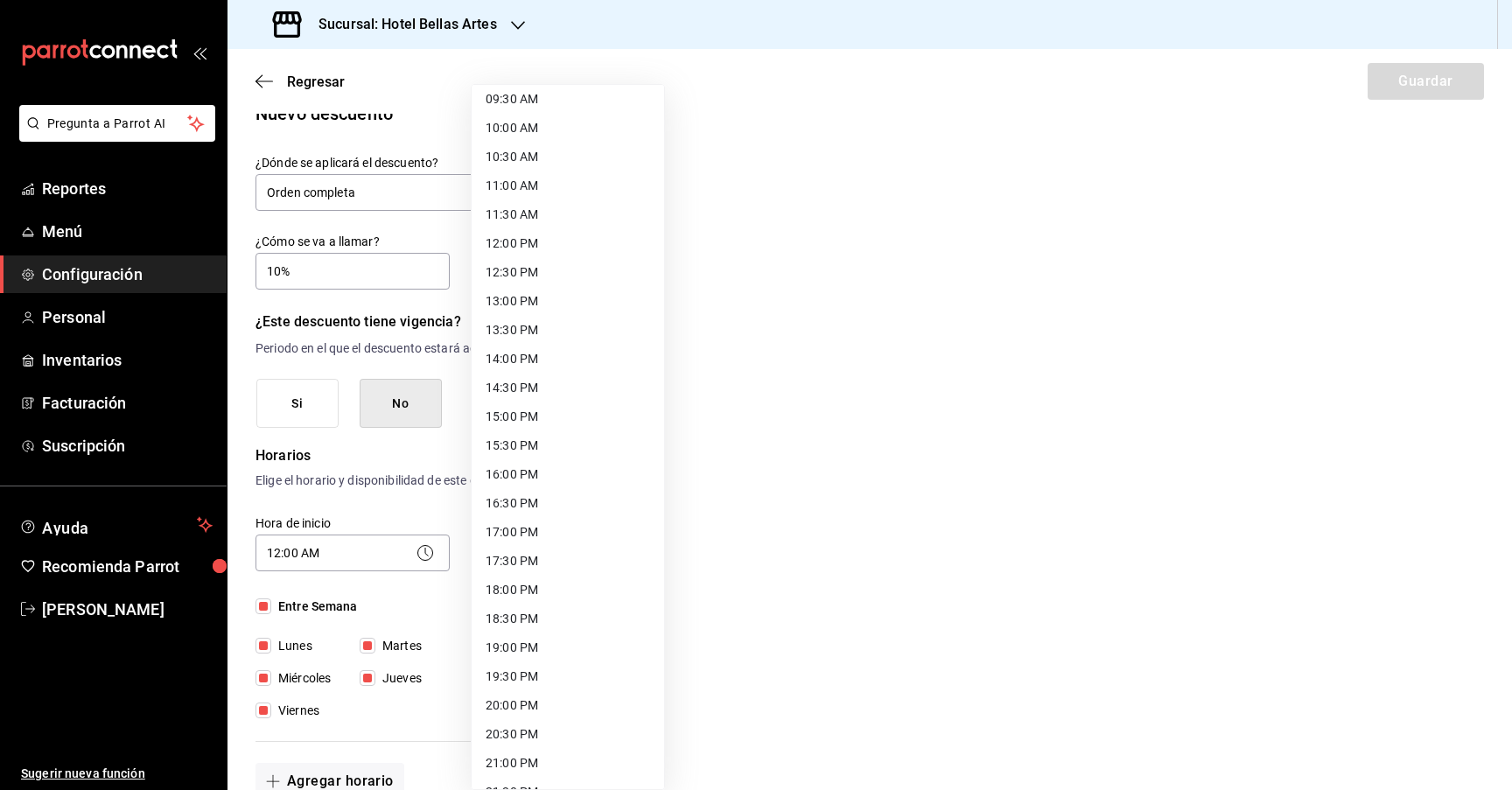
scroll to position [724, 0]
click at [509, 767] on li "23:59 PM" at bounding box center [568, 767] width 193 height 29
type input "23:59"
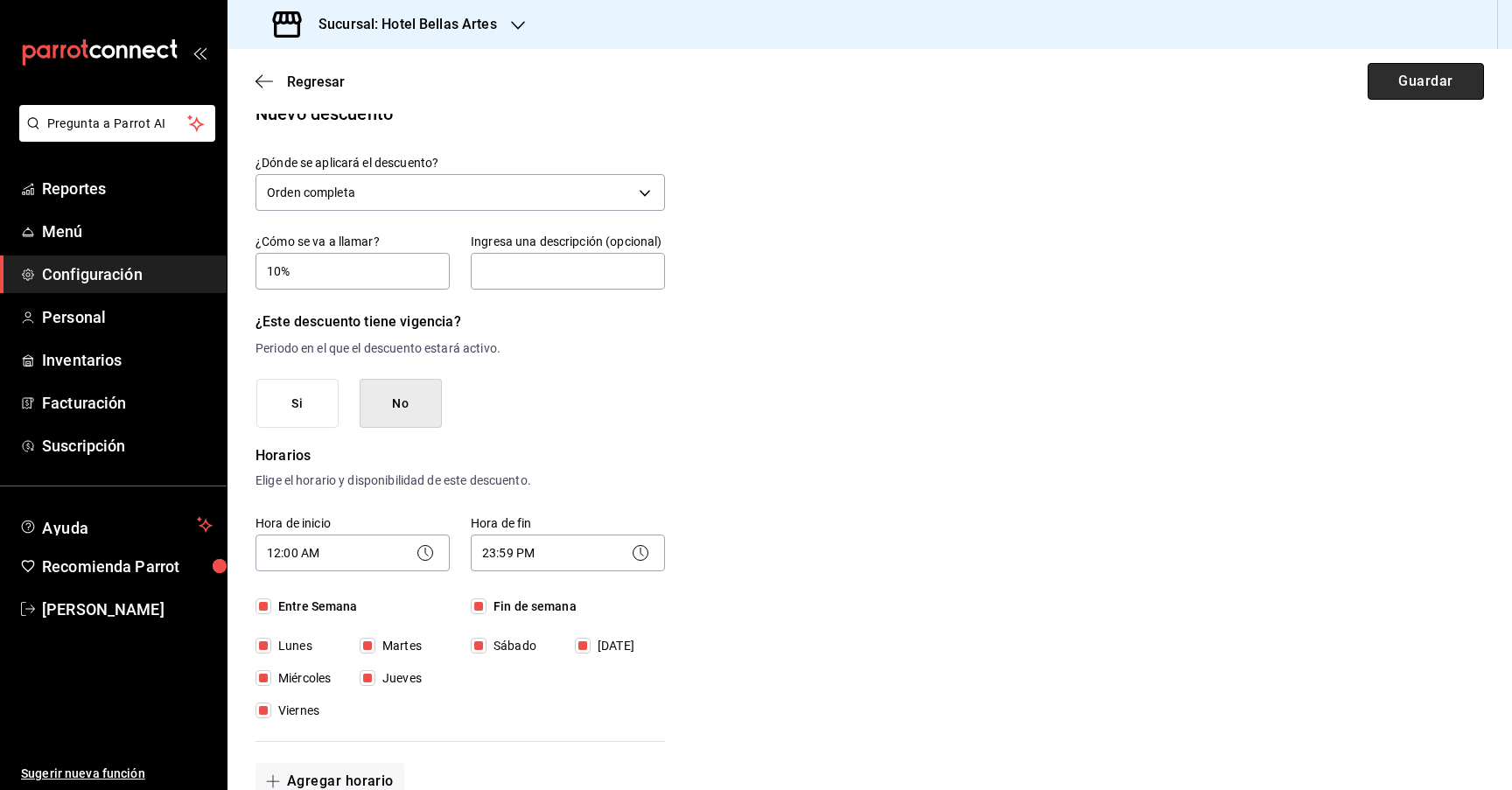
click at [1431, 66] on button "Guardar" at bounding box center [1426, 82] width 117 height 37
